Goal: Use online tool/utility: Utilize a website feature to perform a specific function

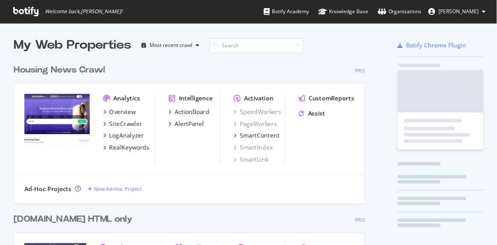
scroll to position [239, 485]
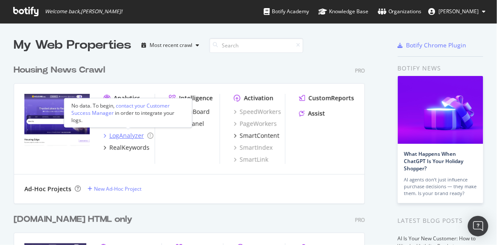
click at [128, 138] on div "LogAnalyzer" at bounding box center [126, 136] width 35 height 9
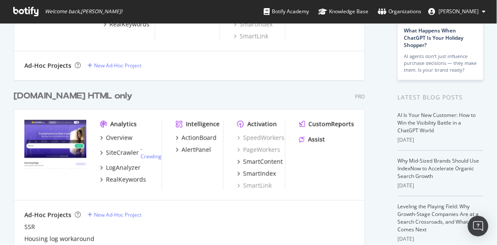
scroll to position [132, 0]
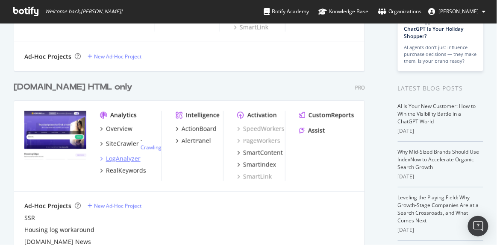
click at [126, 156] on div "LogAnalyzer" at bounding box center [123, 159] width 35 height 9
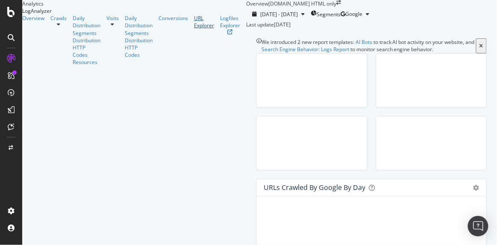
click at [194, 29] on div "URL Explorer" at bounding box center [204, 22] width 20 height 15
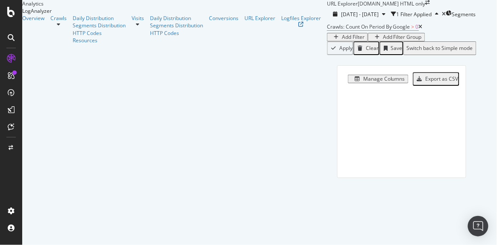
click at [342, 40] on div "Add Filter" at bounding box center [353, 37] width 23 height 6
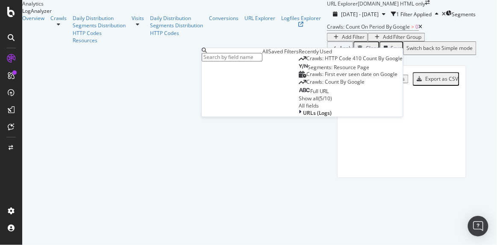
click at [299, 95] on div "Full URL" at bounding box center [314, 91] width 30 height 7
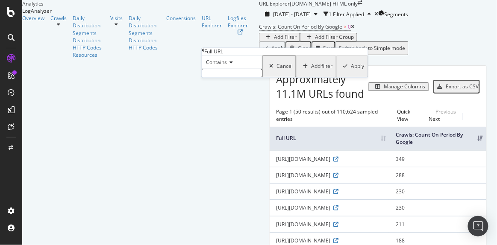
click at [227, 66] on span "Contains" at bounding box center [216, 62] width 21 height 7
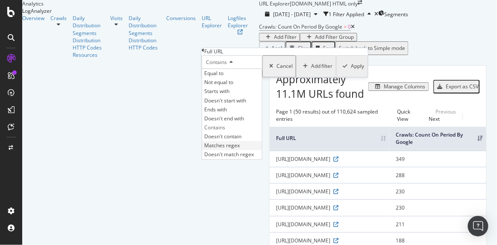
click at [232, 149] on span "Matches regex" at bounding box center [221, 145] width 35 height 7
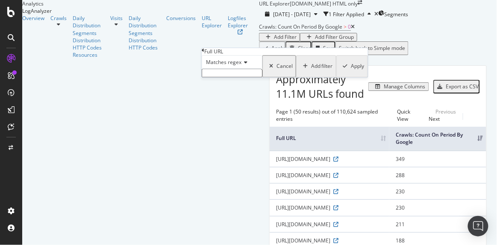
click at [221, 78] on input "text" at bounding box center [232, 73] width 61 height 9
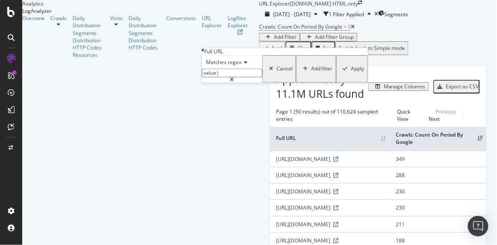
click at [243, 78] on input "value|" at bounding box center [232, 73] width 61 height 9
type input "value|budget|affordable|ready_to_move_projects|luxury|township"
click at [351, 72] on div "Apply" at bounding box center [357, 69] width 13 height 6
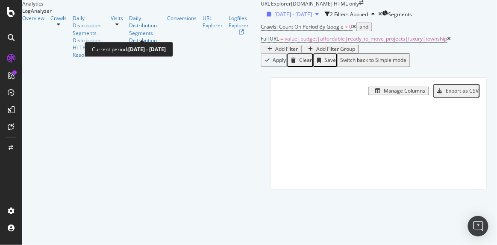
click at [275, 18] on span "[DATE] - [DATE]" at bounding box center [294, 14] width 38 height 7
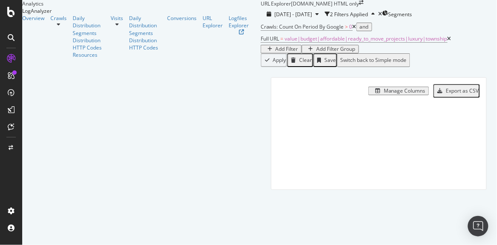
click at [294, 7] on div "URL Explorer [DOMAIN_NAME] HTML only" at bounding box center [379, 3] width 236 height 7
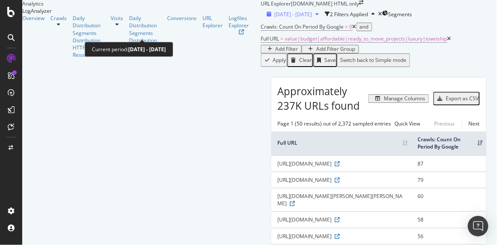
click at [275, 18] on span "[DATE] - [DATE]" at bounding box center [294, 14] width 38 height 7
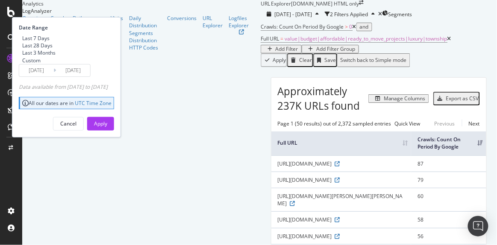
click at [56, 56] on div "Last 3 Months" at bounding box center [38, 52] width 33 height 7
type input "[DATE]"
click at [114, 131] on button "Apply" at bounding box center [100, 124] width 27 height 14
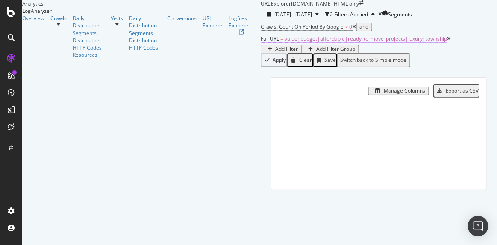
click at [285, 42] on span "value|budget|affordable|ready_to_move_projects|luxury|township" at bounding box center [366, 38] width 162 height 7
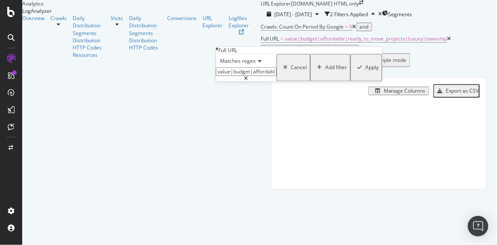
click at [276, 76] on input "value|budget|affordable|ready_to_move_projects|luxury|township" at bounding box center [246, 72] width 61 height 9
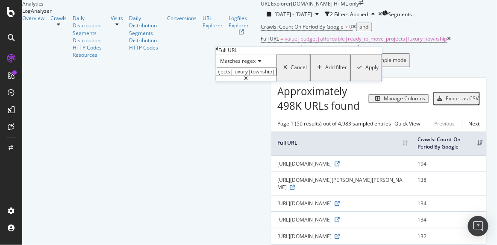
scroll to position [0, 114]
type input "value|budget|affordable|ready_to_move_projects|luxury|township|collection"
click at [365, 71] on div "Apply" at bounding box center [371, 68] width 13 height 6
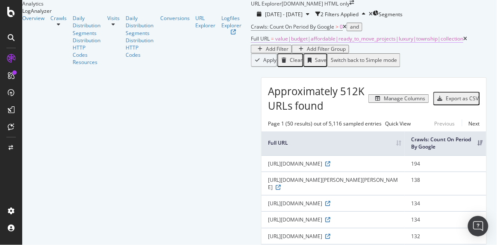
click at [275, 42] on span "value|budget|affordable|ready_to_move_projects|luxury|township|collection" at bounding box center [369, 38] width 188 height 7
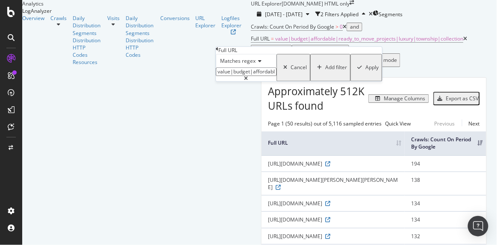
click at [365, 71] on div "Apply" at bounding box center [371, 68] width 13 height 6
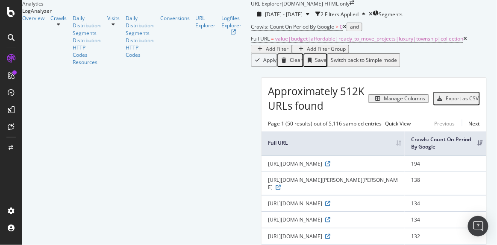
click at [452, 102] on div "Export as CSV" at bounding box center [462, 99] width 33 height 6
click at [344, 17] on div "[DATE] - [DATE] 2 Filters Applied Segments" at bounding box center [374, 14] width 246 height 14
